Goal: Information Seeking & Learning: Check status

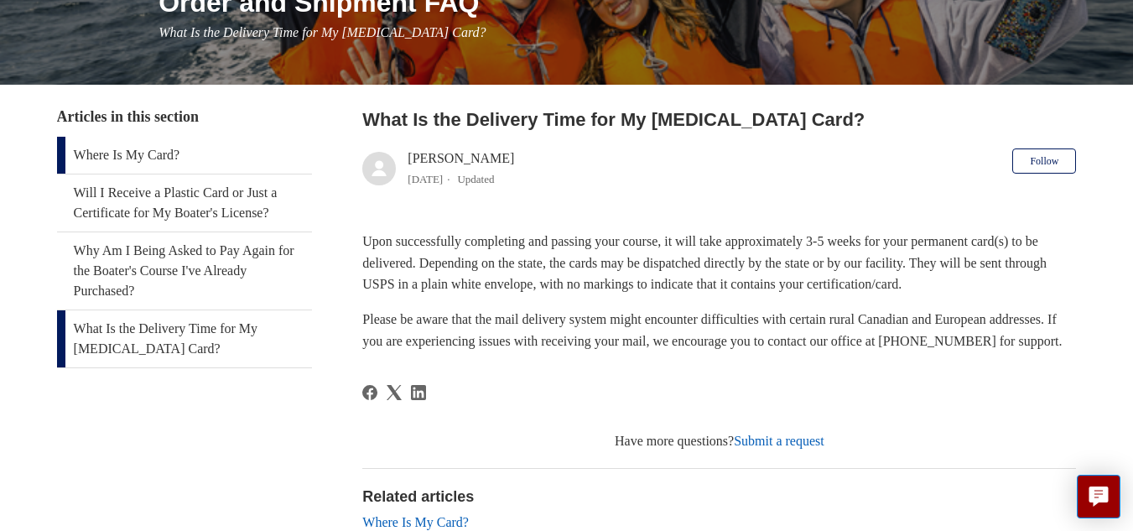
scroll to position [252, 0]
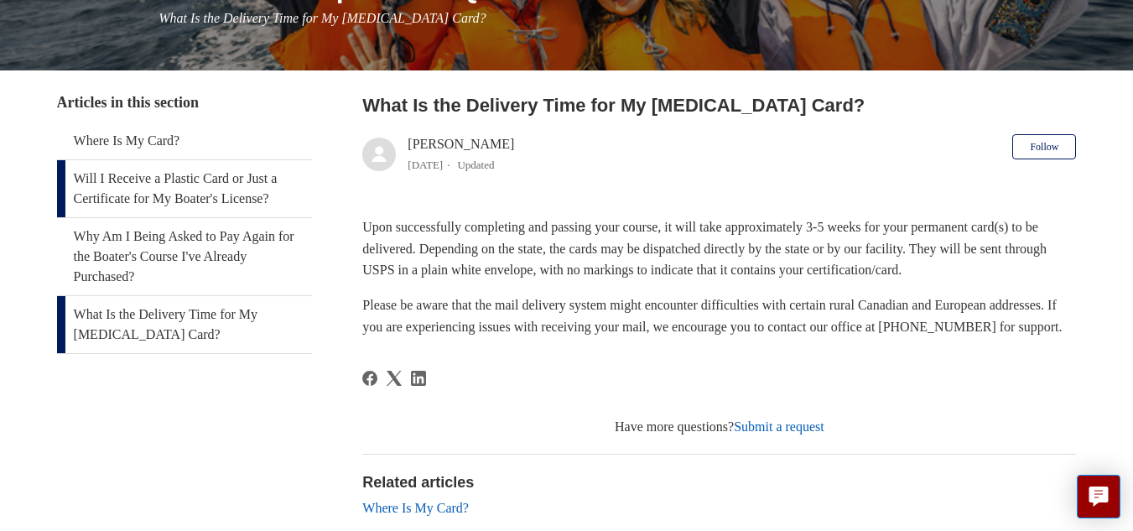
click at [208, 190] on link "Will I Receive a Plastic Card or Just a Certificate for My Boater's License?" at bounding box center [184, 188] width 255 height 57
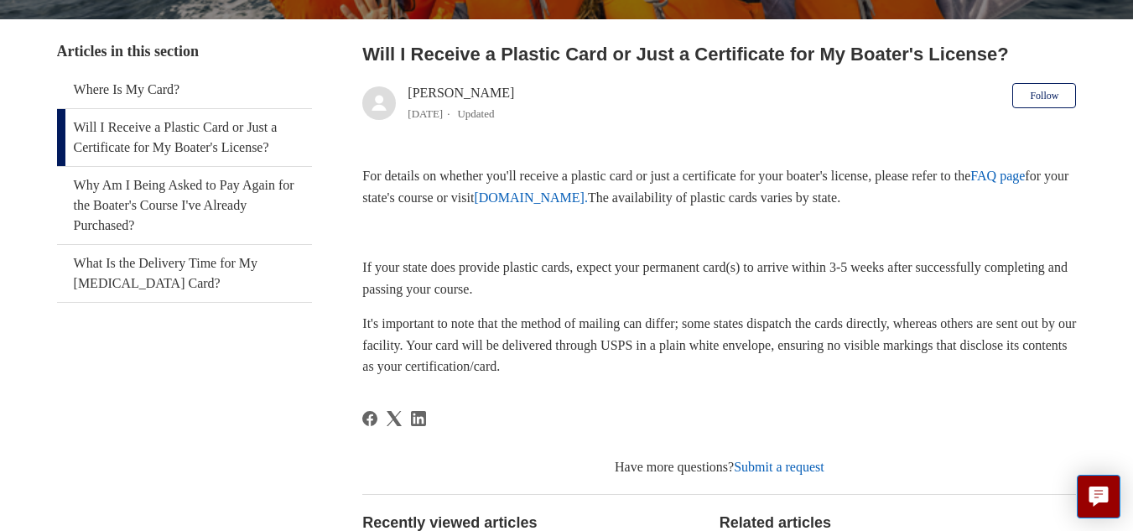
scroll to position [252, 0]
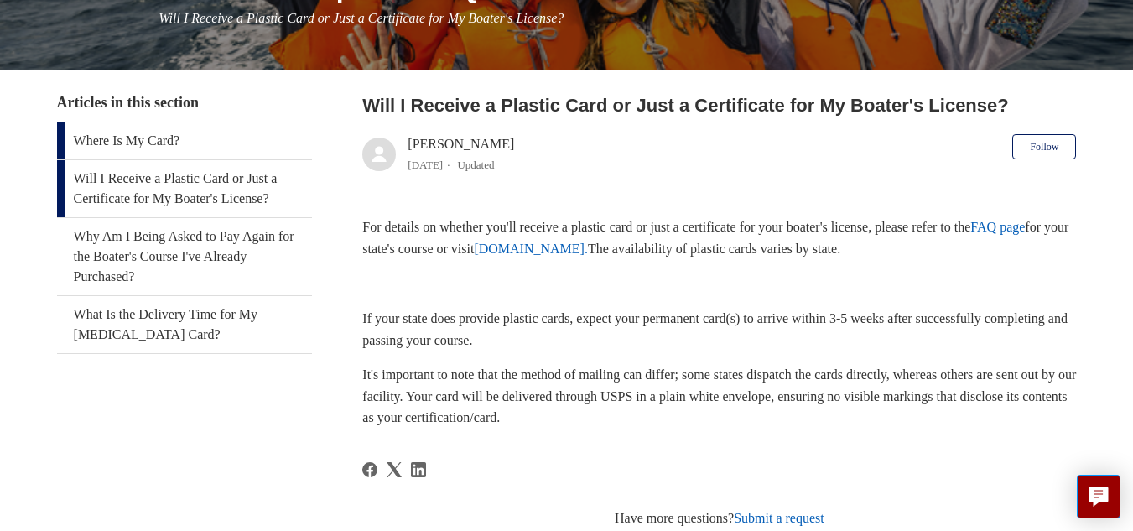
click at [116, 137] on link "Where Is My Card?" at bounding box center [184, 140] width 255 height 37
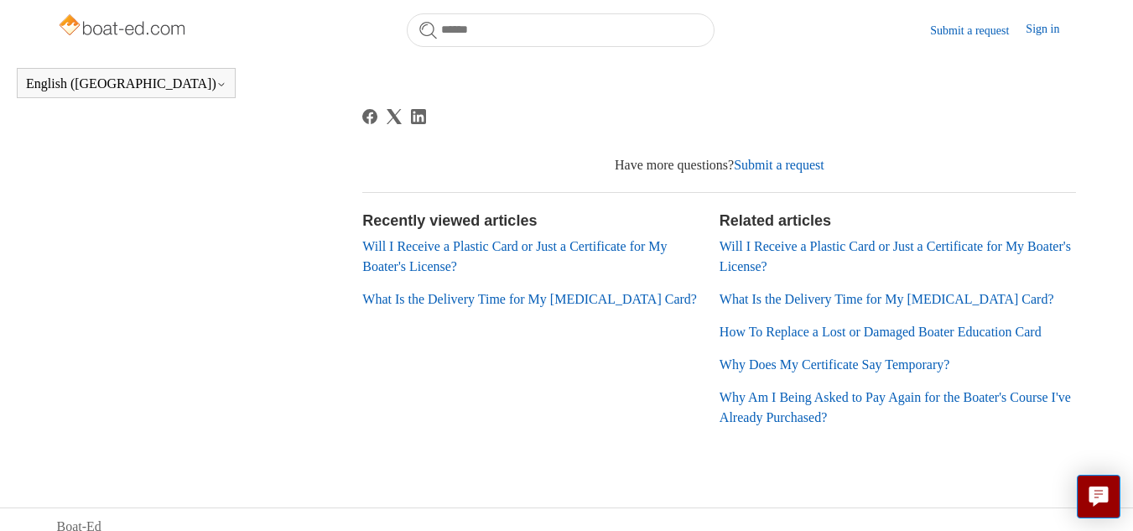
scroll to position [502, 0]
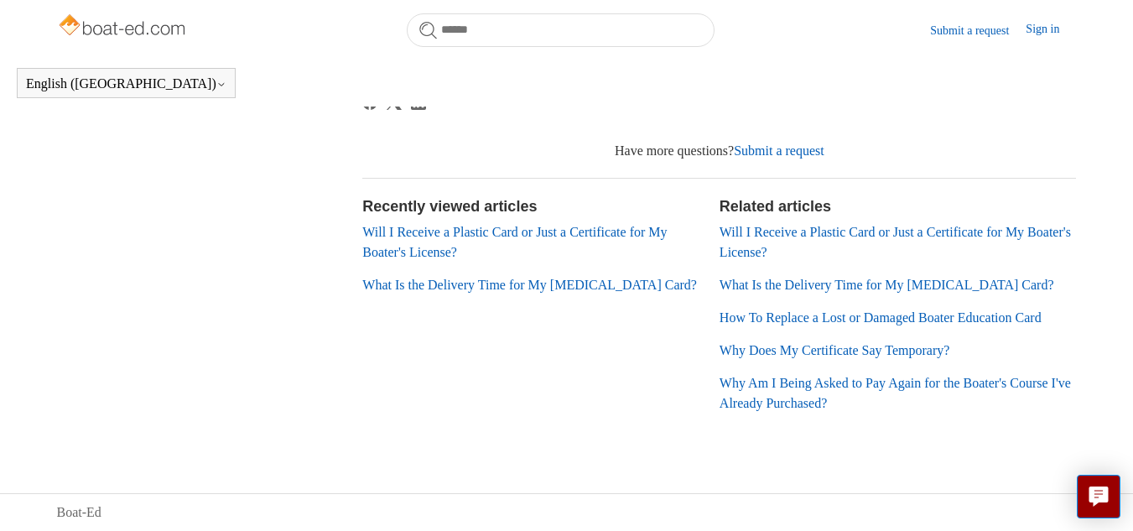
click at [789, 240] on li "Will I Receive a Plastic Card or Just a Certificate for My Boater's License?" at bounding box center [897, 242] width 357 height 40
click at [734, 236] on link "Will I Receive a Plastic Card or Just a Certificate for My Boater's License?" at bounding box center [894, 242] width 351 height 34
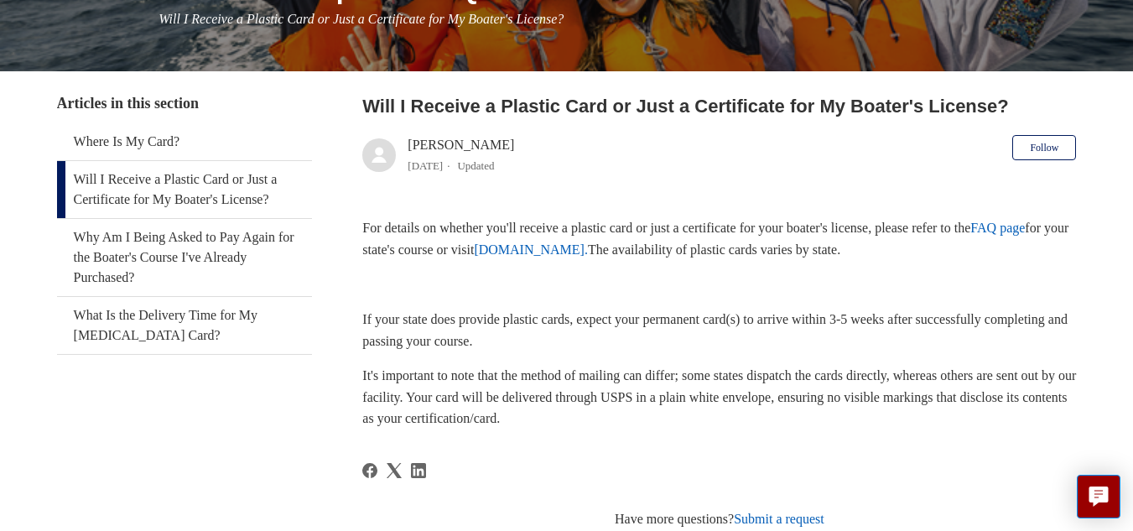
scroll to position [252, 0]
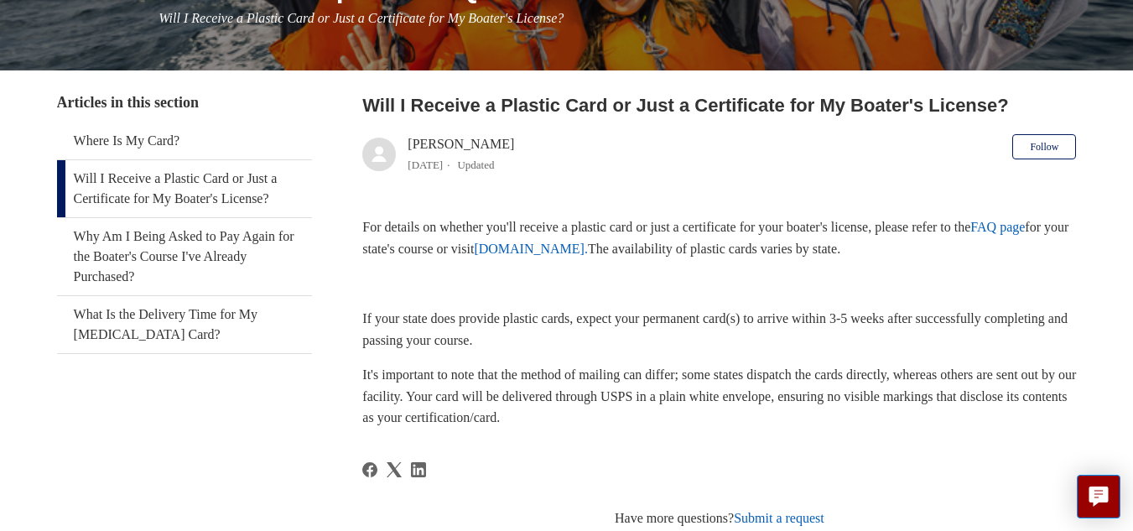
click at [1024, 227] on link "FAQ page" at bounding box center [997, 227] width 54 height 14
